Goal: Task Accomplishment & Management: Use online tool/utility

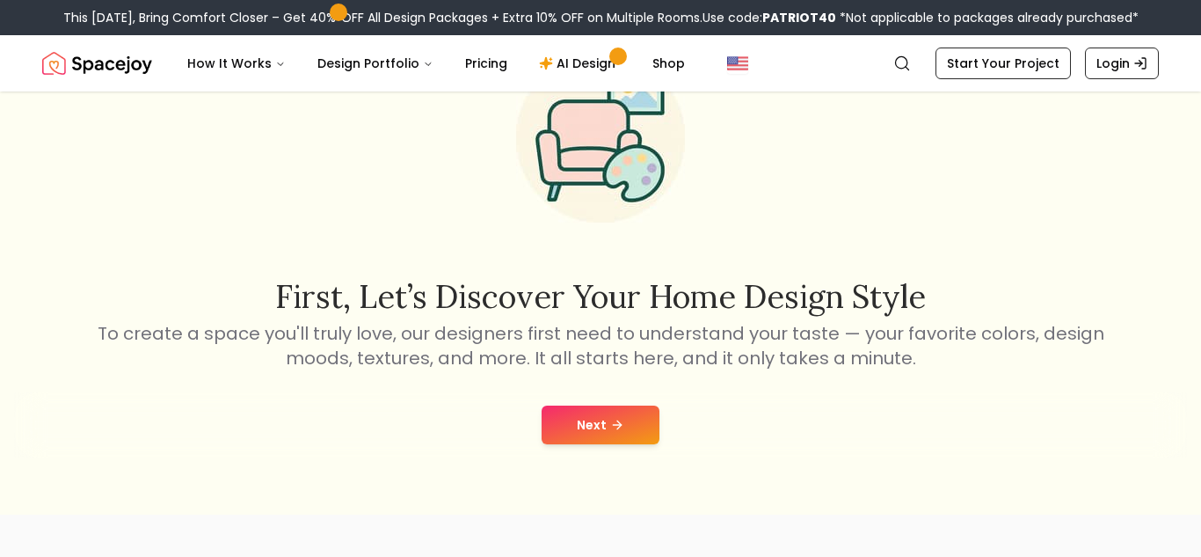
scroll to position [126, 0]
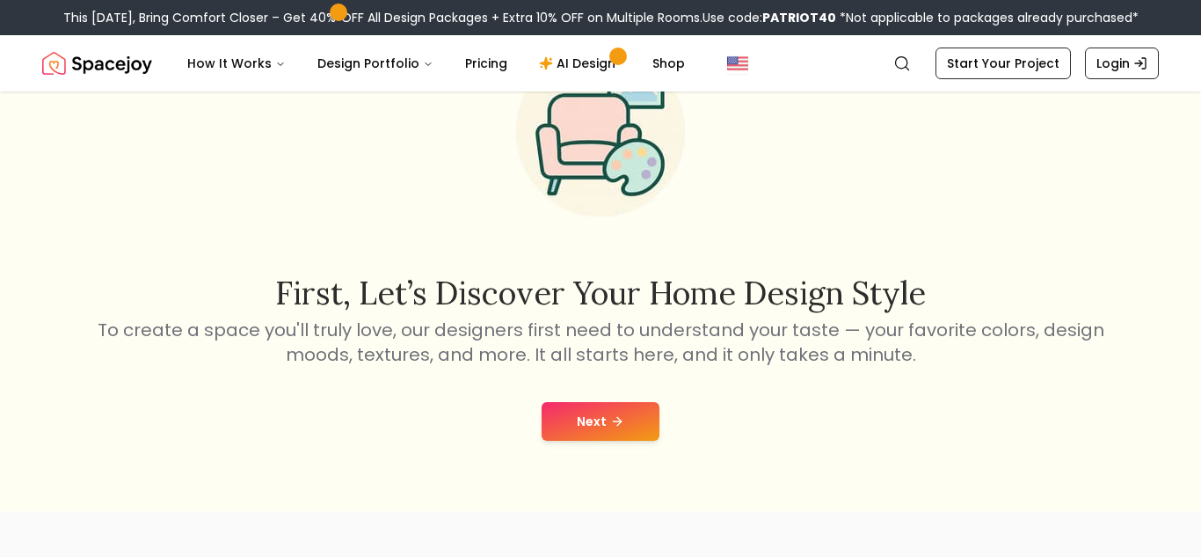
click at [565, 428] on button "Next" at bounding box center [601, 421] width 118 height 39
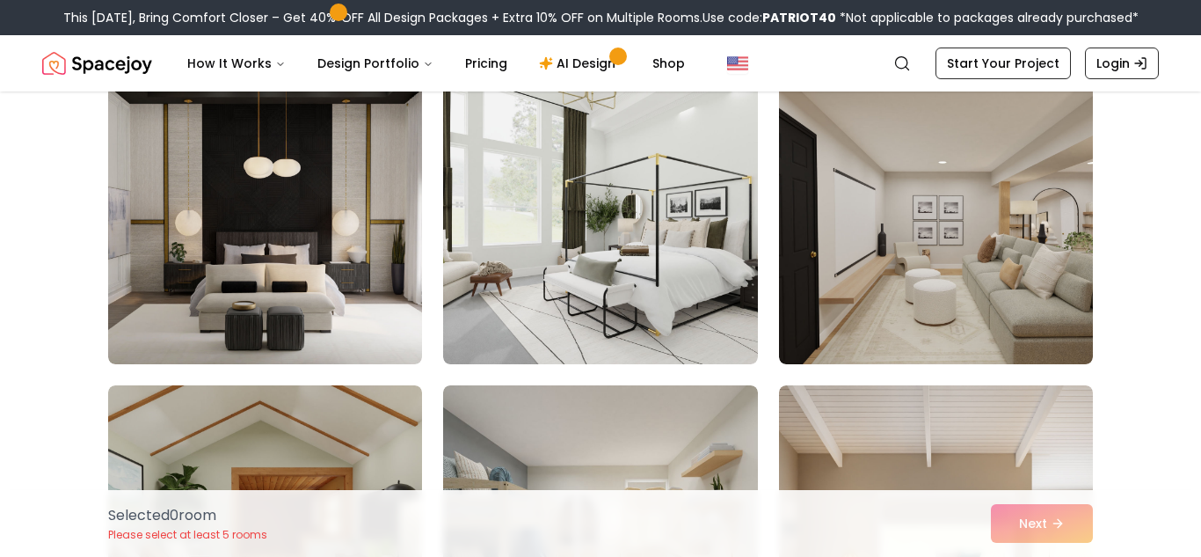
scroll to position [7120, 0]
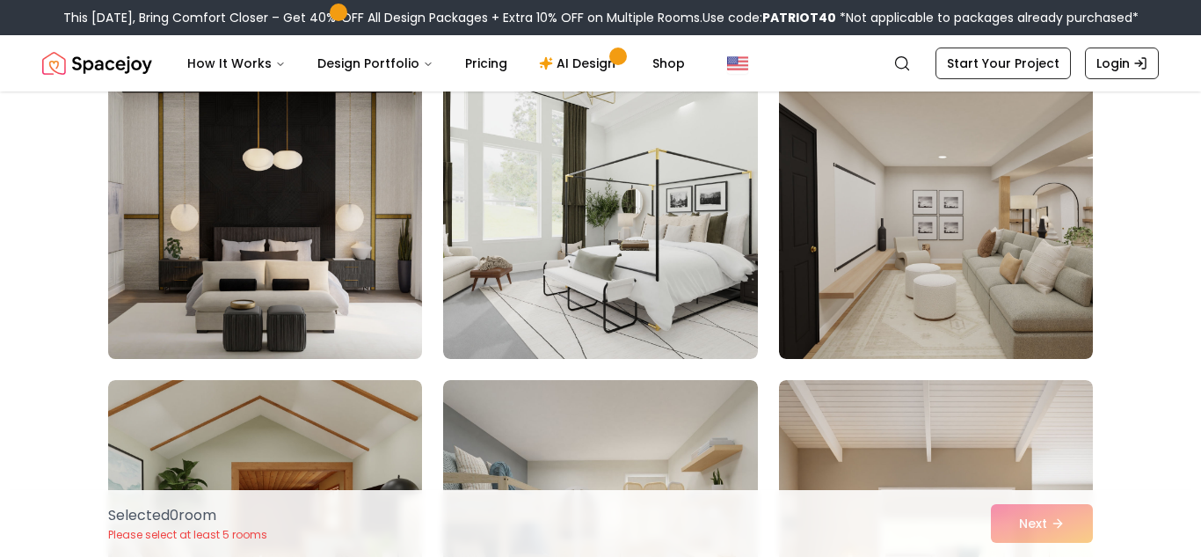
click at [255, 239] on img at bounding box center [265, 217] width 330 height 295
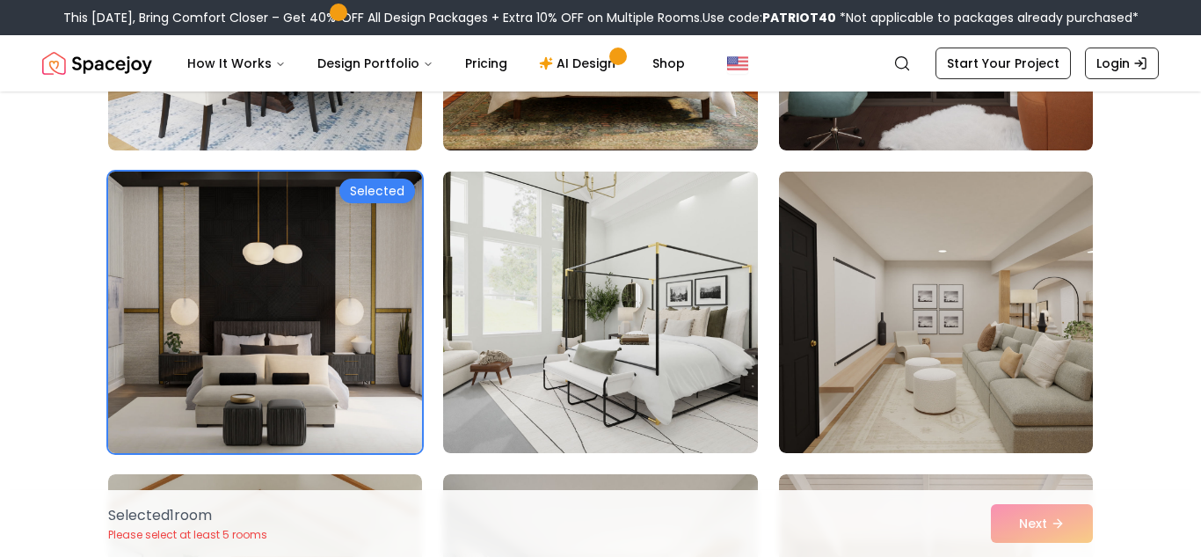
scroll to position [7028, 0]
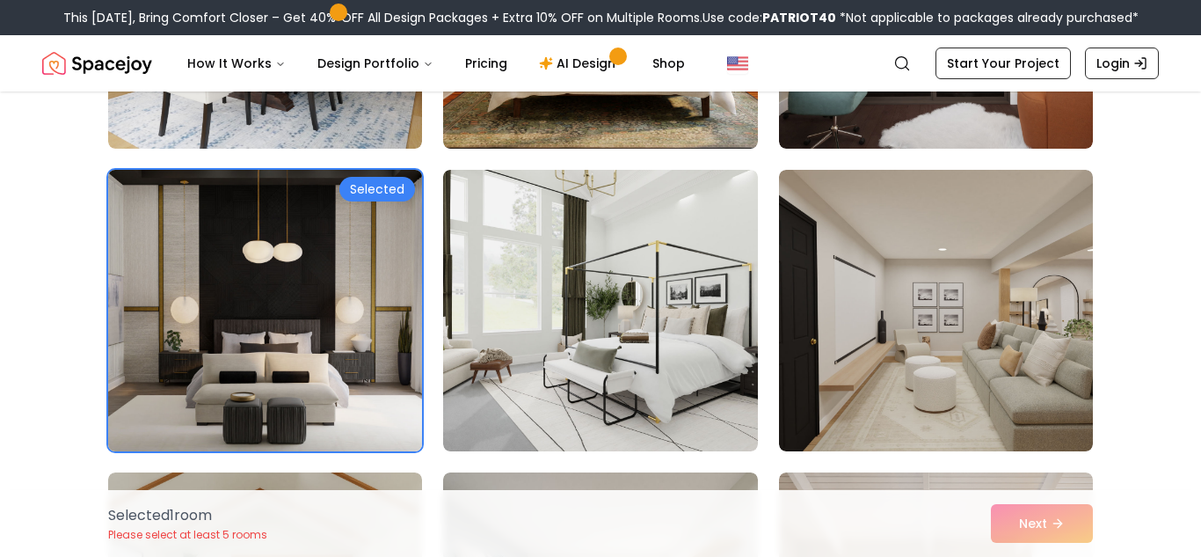
click at [339, 226] on img at bounding box center [265, 310] width 330 height 295
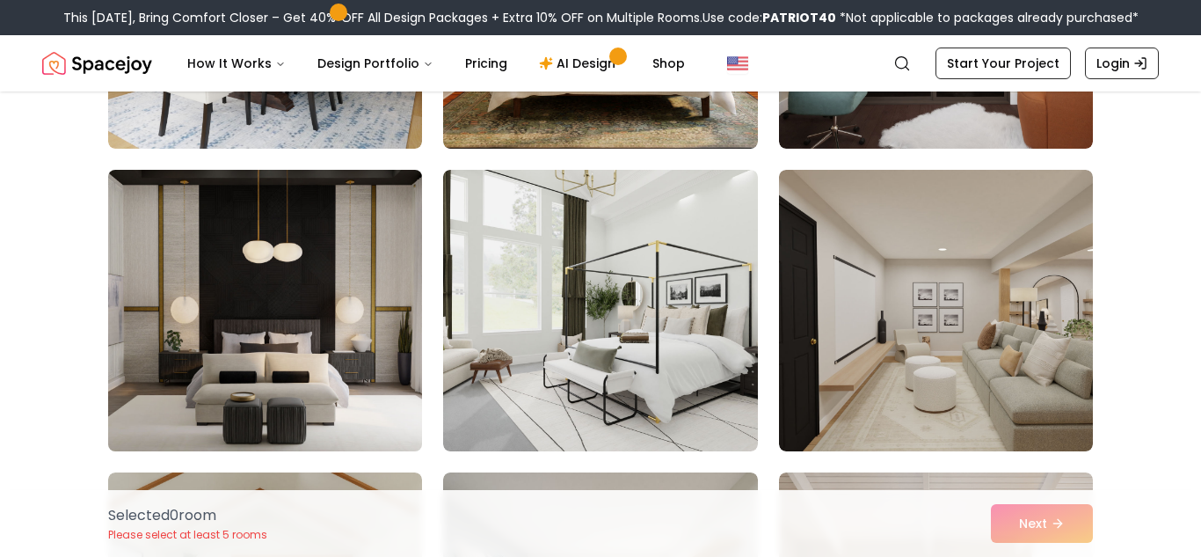
click at [339, 226] on img at bounding box center [265, 310] width 330 height 295
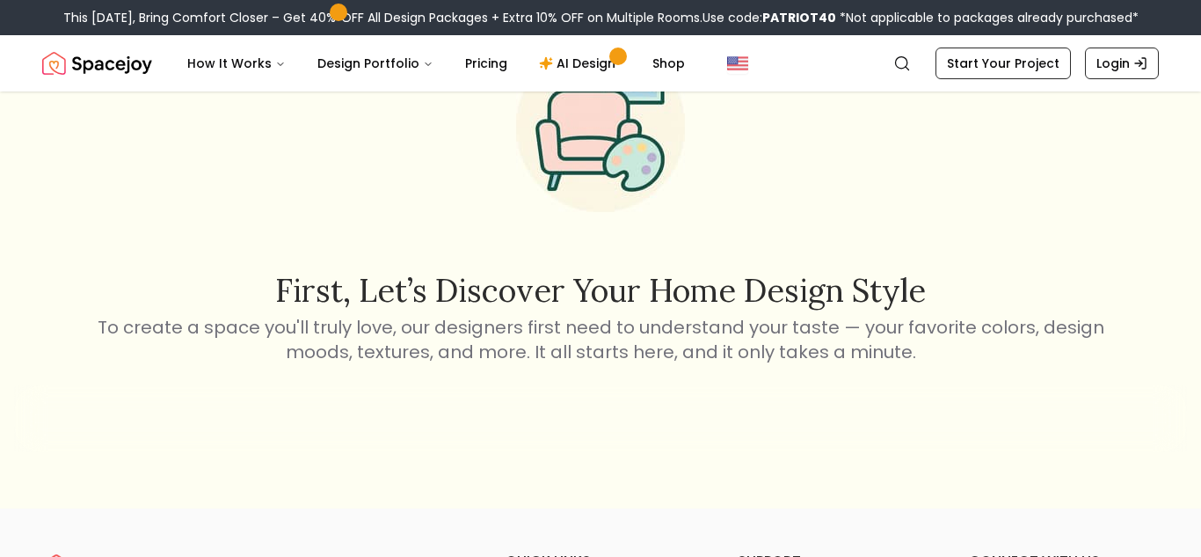
scroll to position [126, 0]
